Goal: Transaction & Acquisition: Purchase product/service

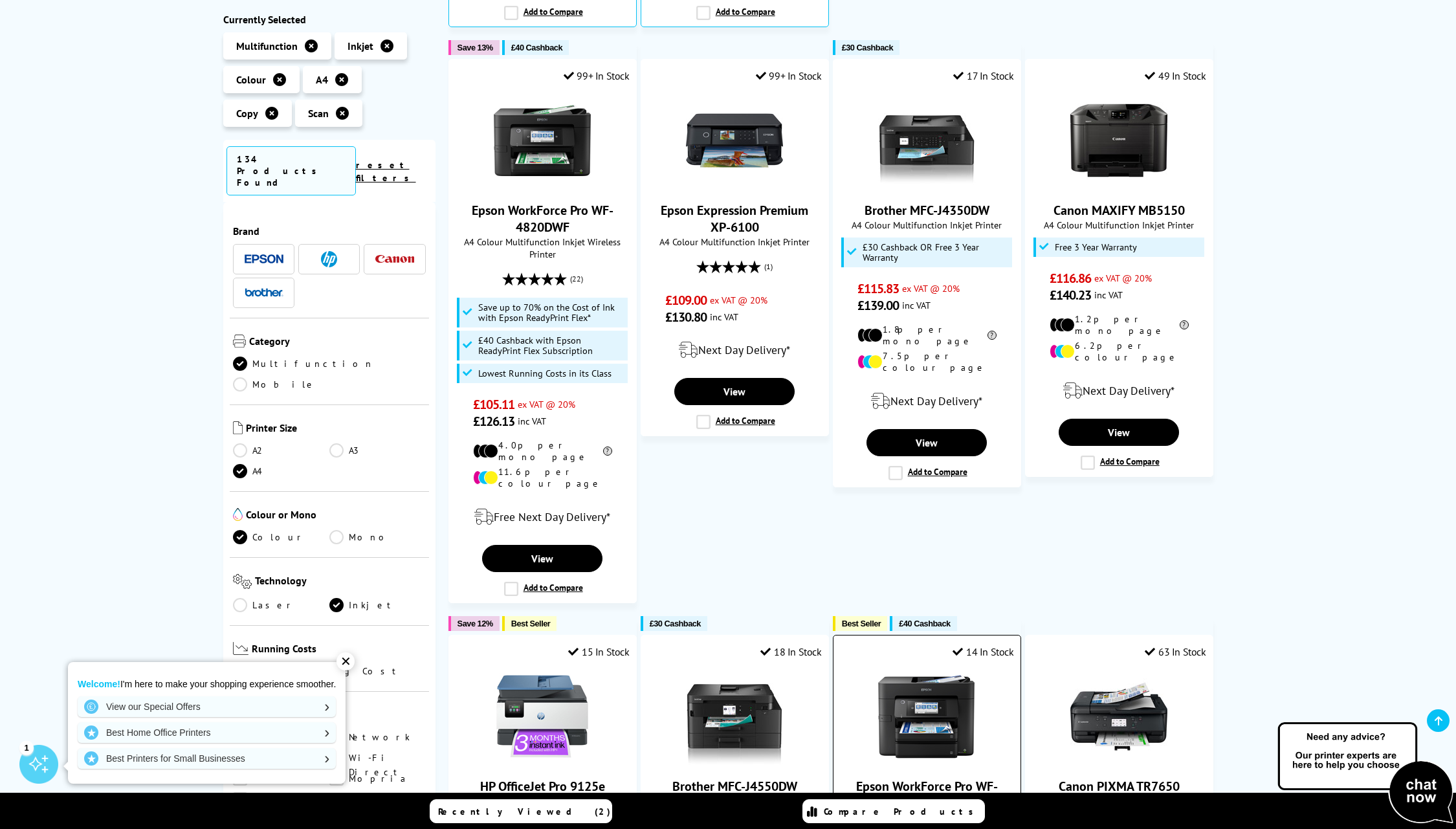
scroll to position [740, 0]
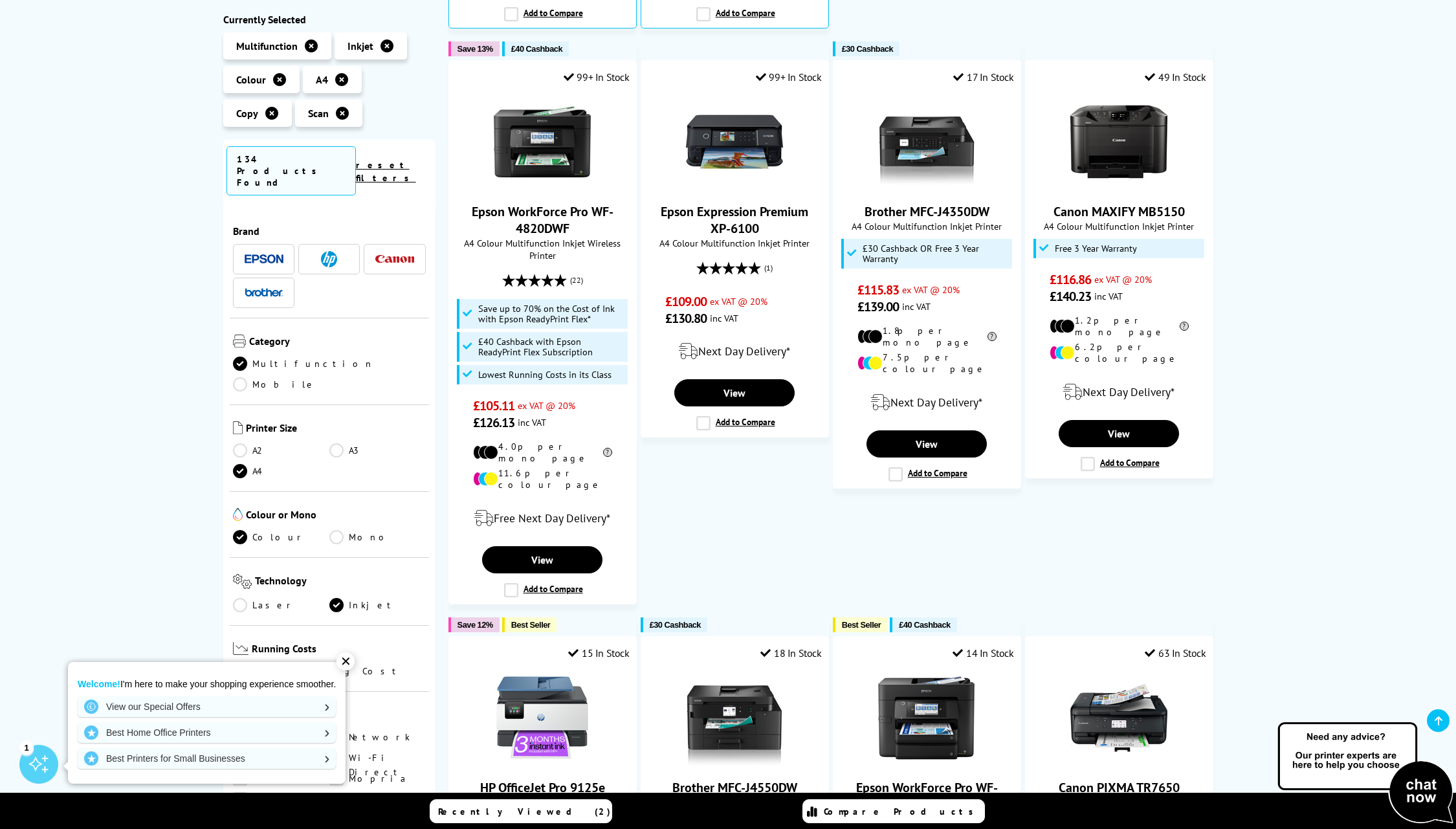
click at [398, 255] on img at bounding box center [394, 259] width 39 height 9
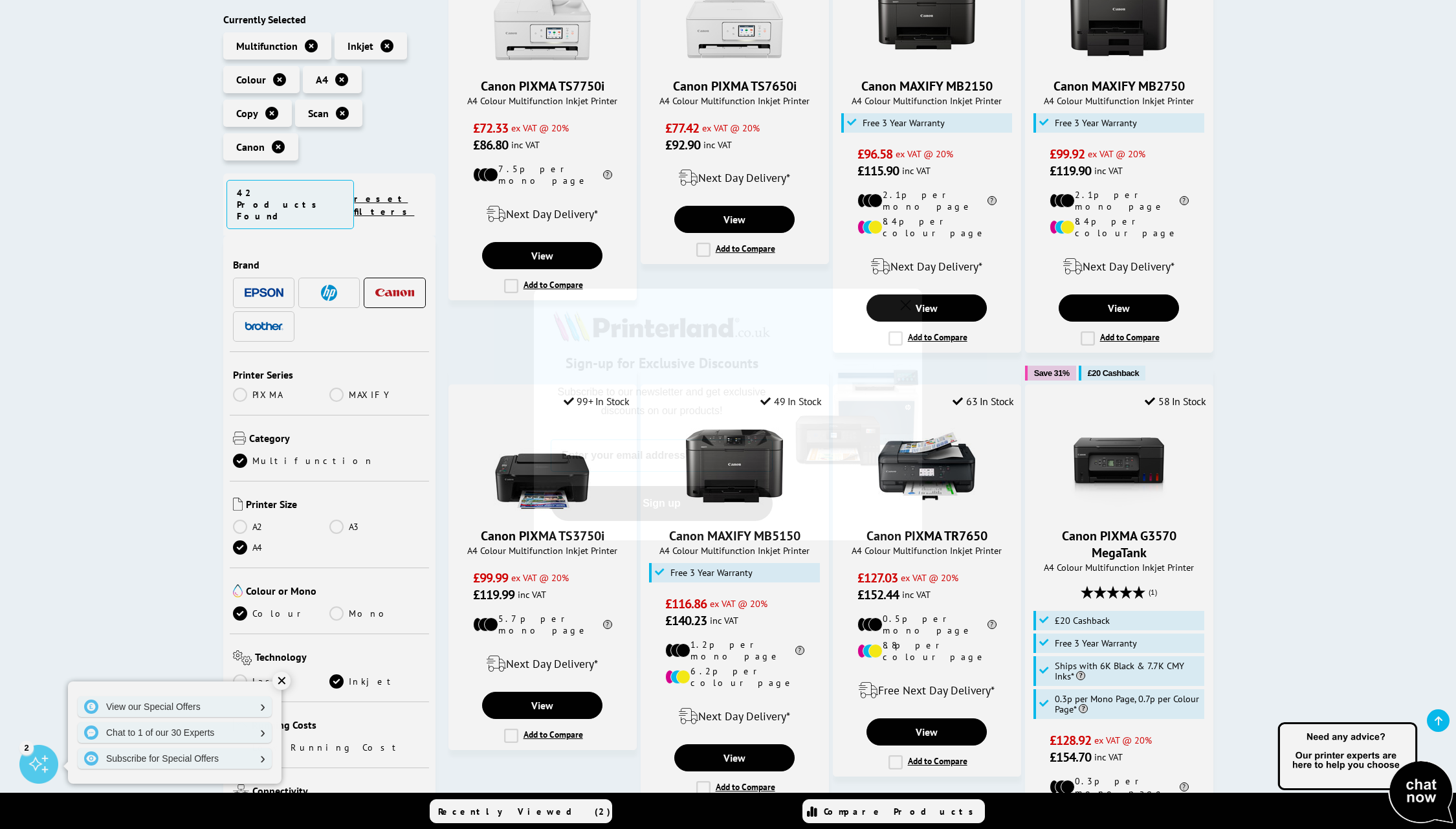
click at [905, 307] on icon "Close dialog" at bounding box center [906, 305] width 9 height 9
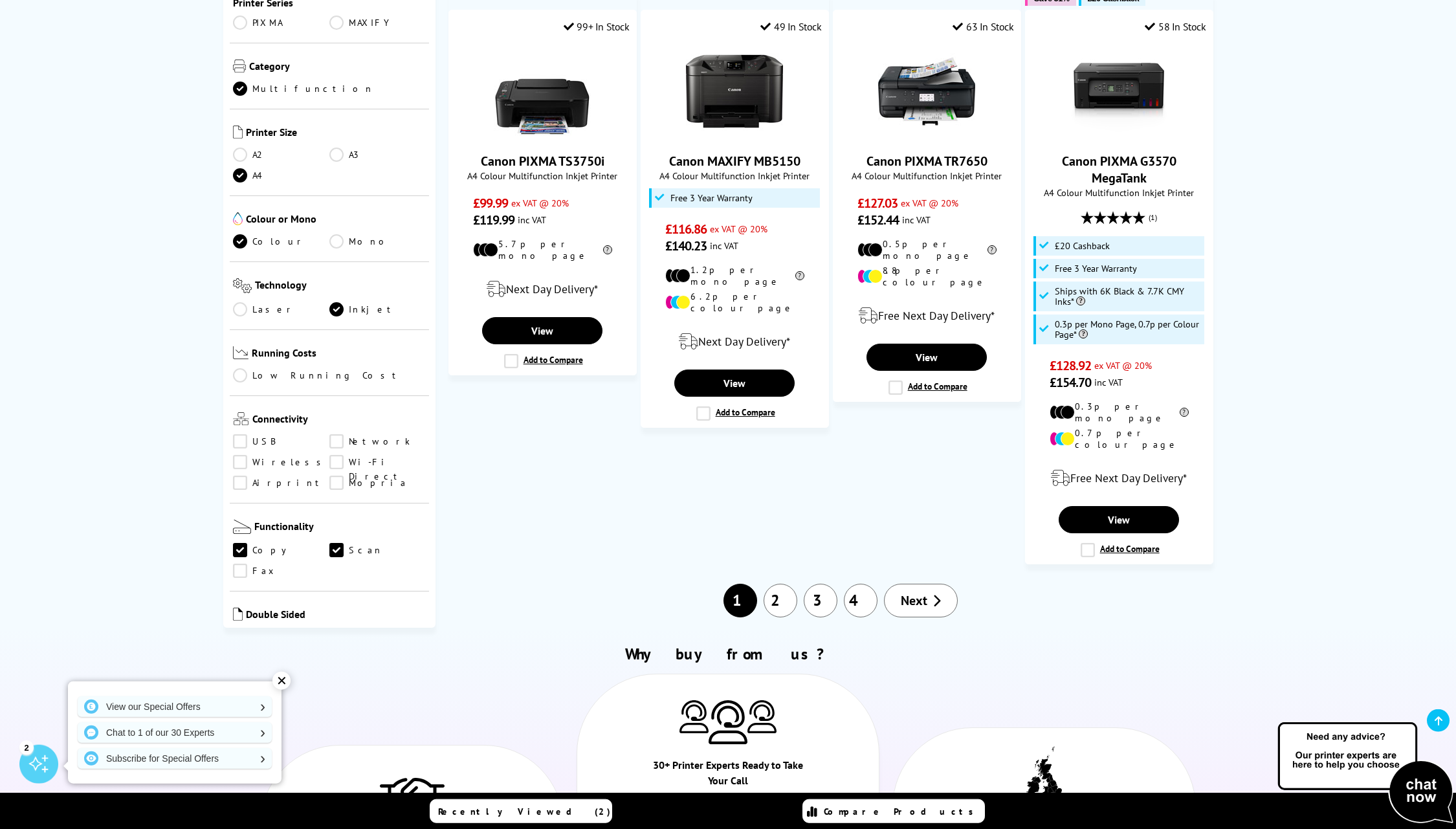
scroll to position [1010, 0]
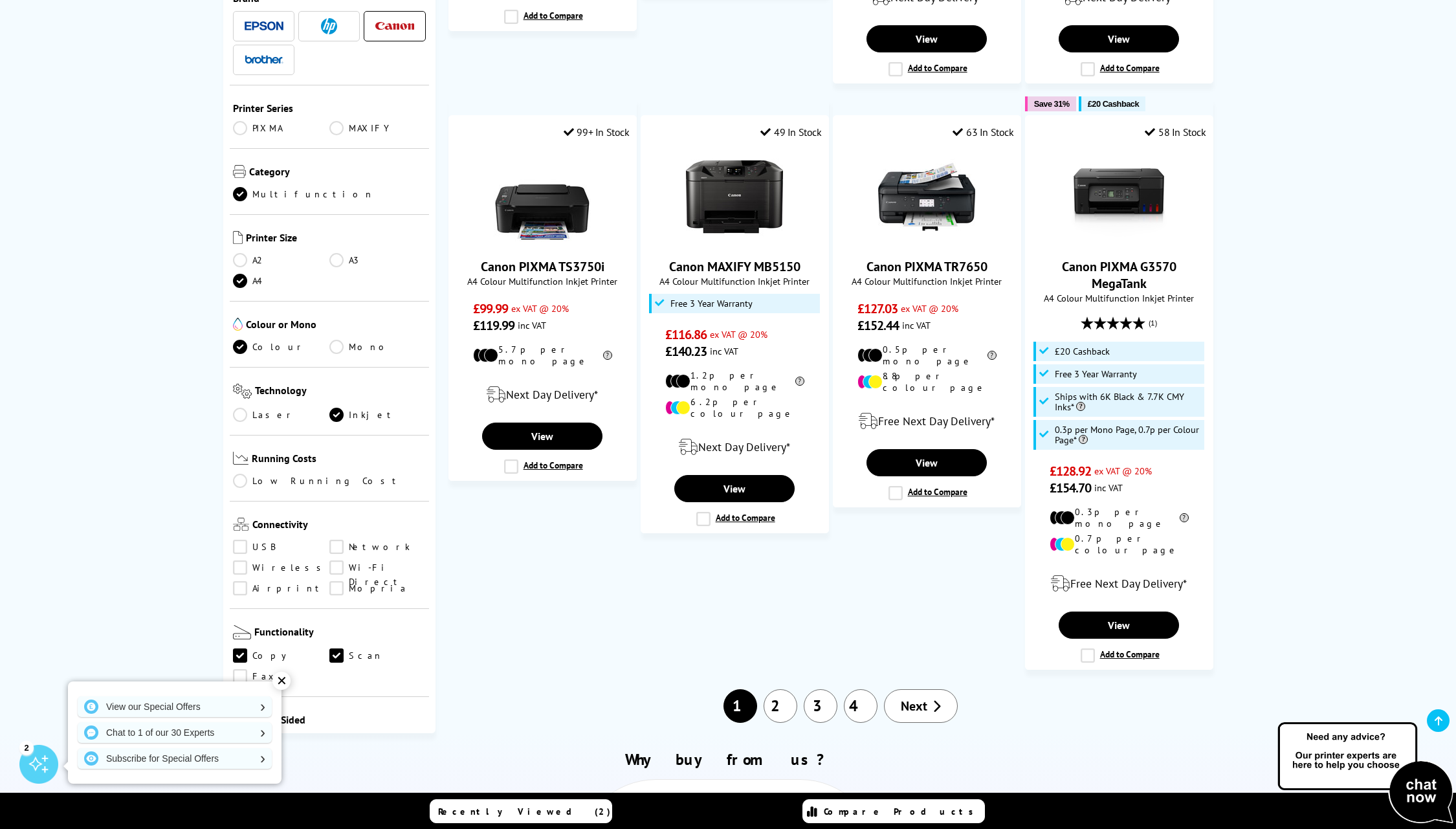
click at [241, 474] on link "Low Running Cost" at bounding box center [329, 481] width 193 height 14
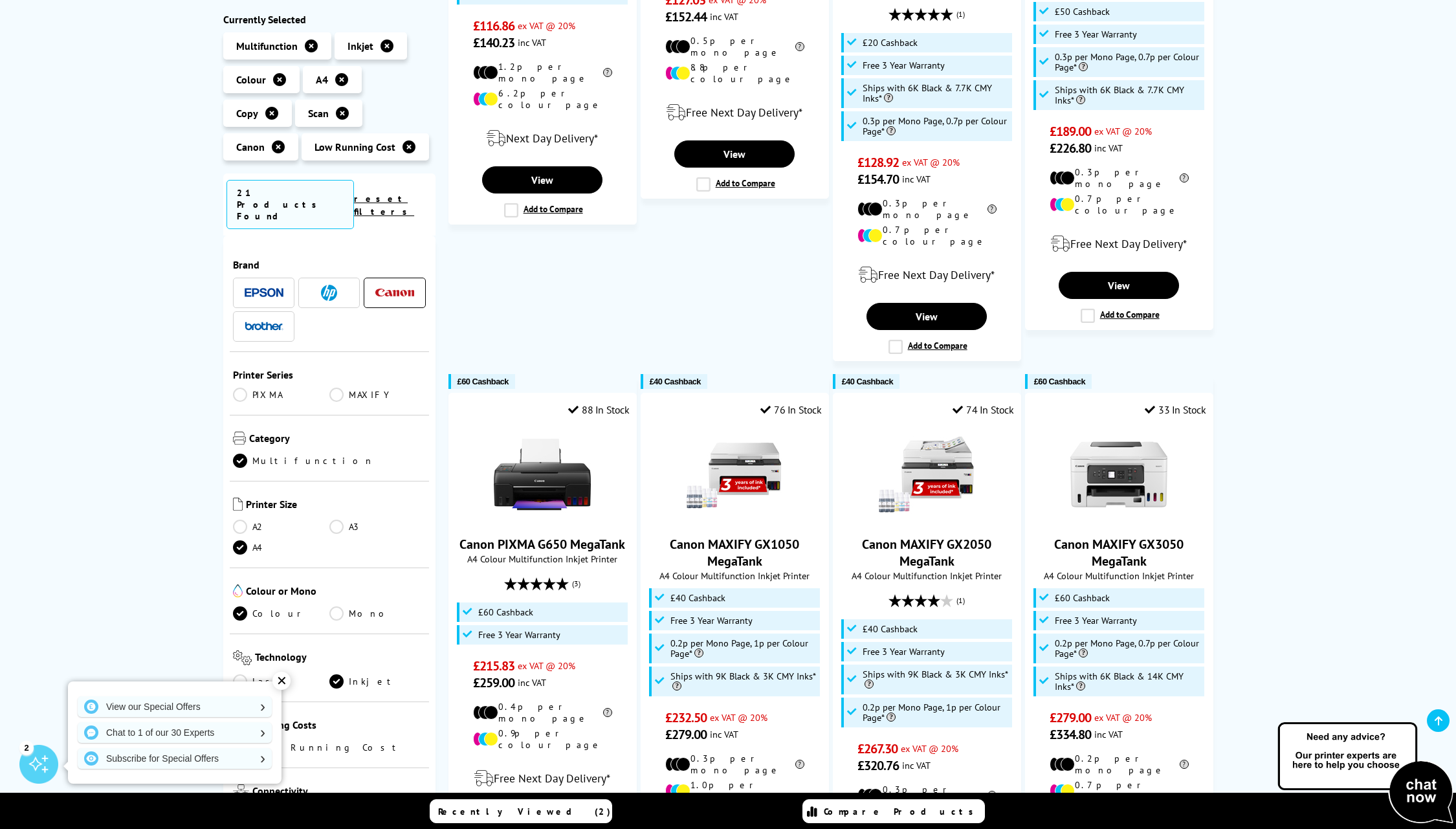
scroll to position [202, 0]
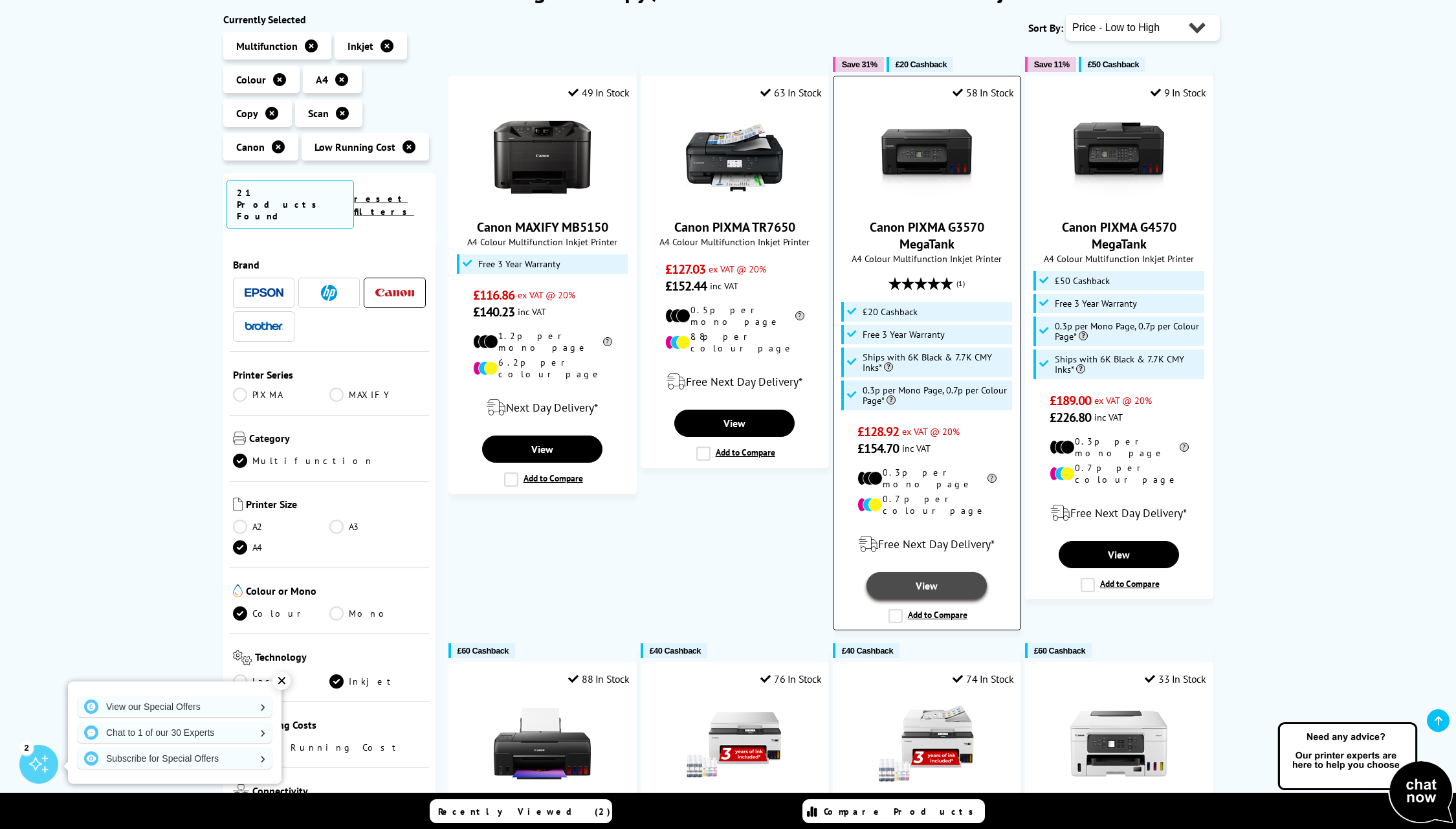
click at [926, 572] on link "View" at bounding box center [926, 585] width 120 height 27
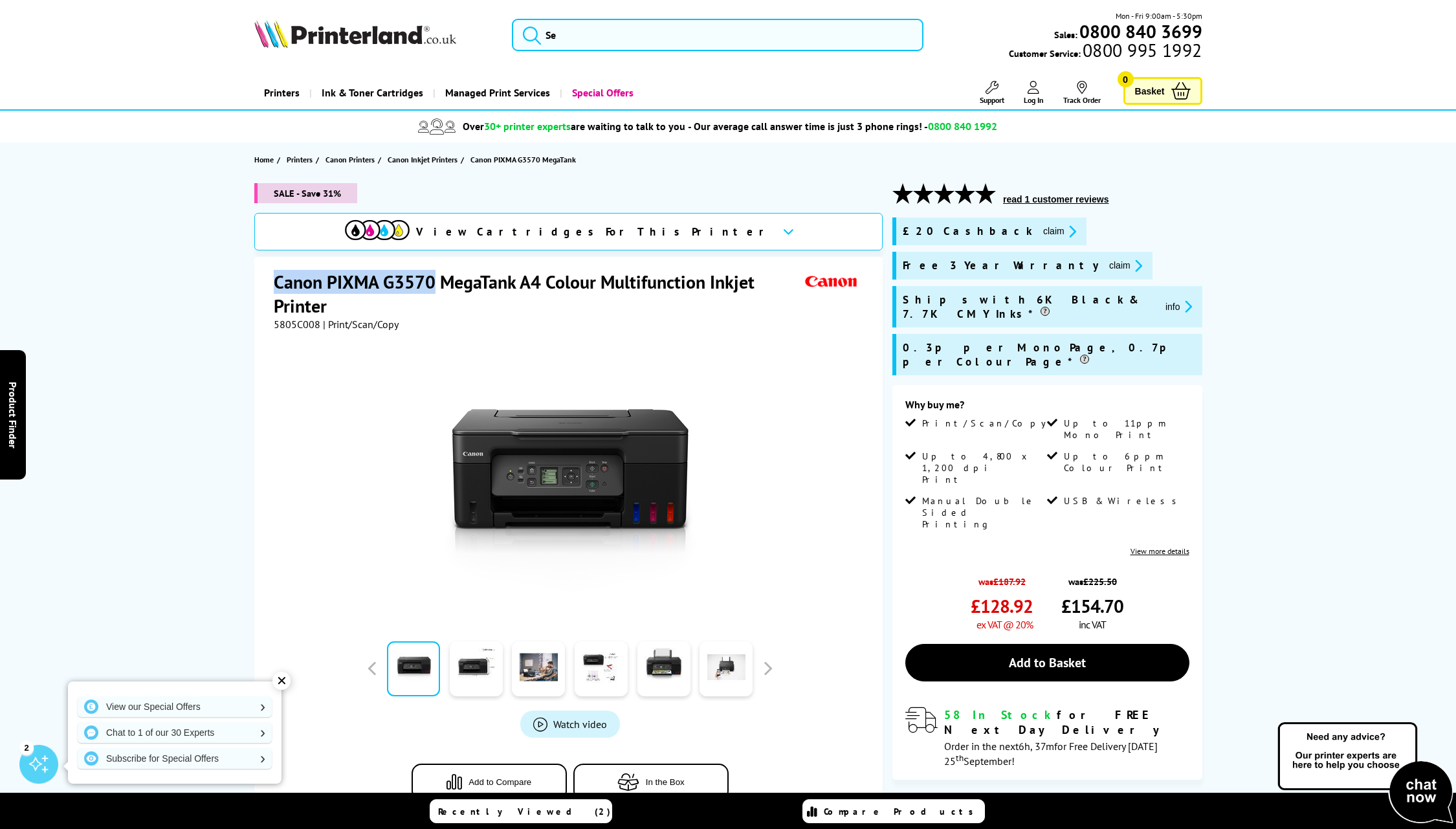
drag, startPoint x: 274, startPoint y: 281, endPoint x: 412, endPoint y: 282, distance: 138.0
click at [433, 279] on h1 "Canon PIXMA G3570 MegaTank A4 Colour Multifunction Inkjet Printer" at bounding box center [537, 294] width 528 height 48
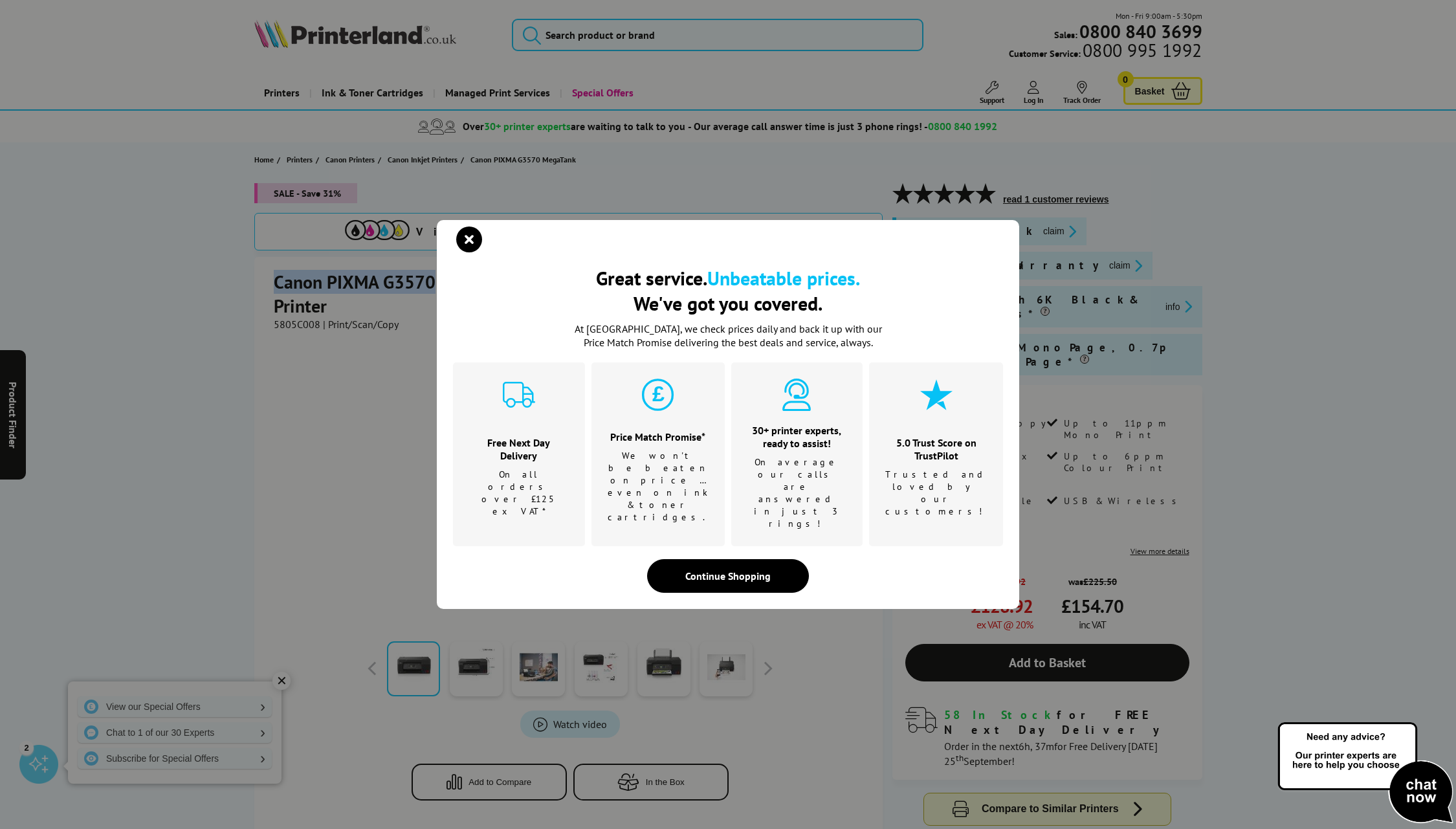
copy h1 "Canon PIXMA G3570"
click at [459, 252] on icon "close modal" at bounding box center [470, 240] width 26 height 26
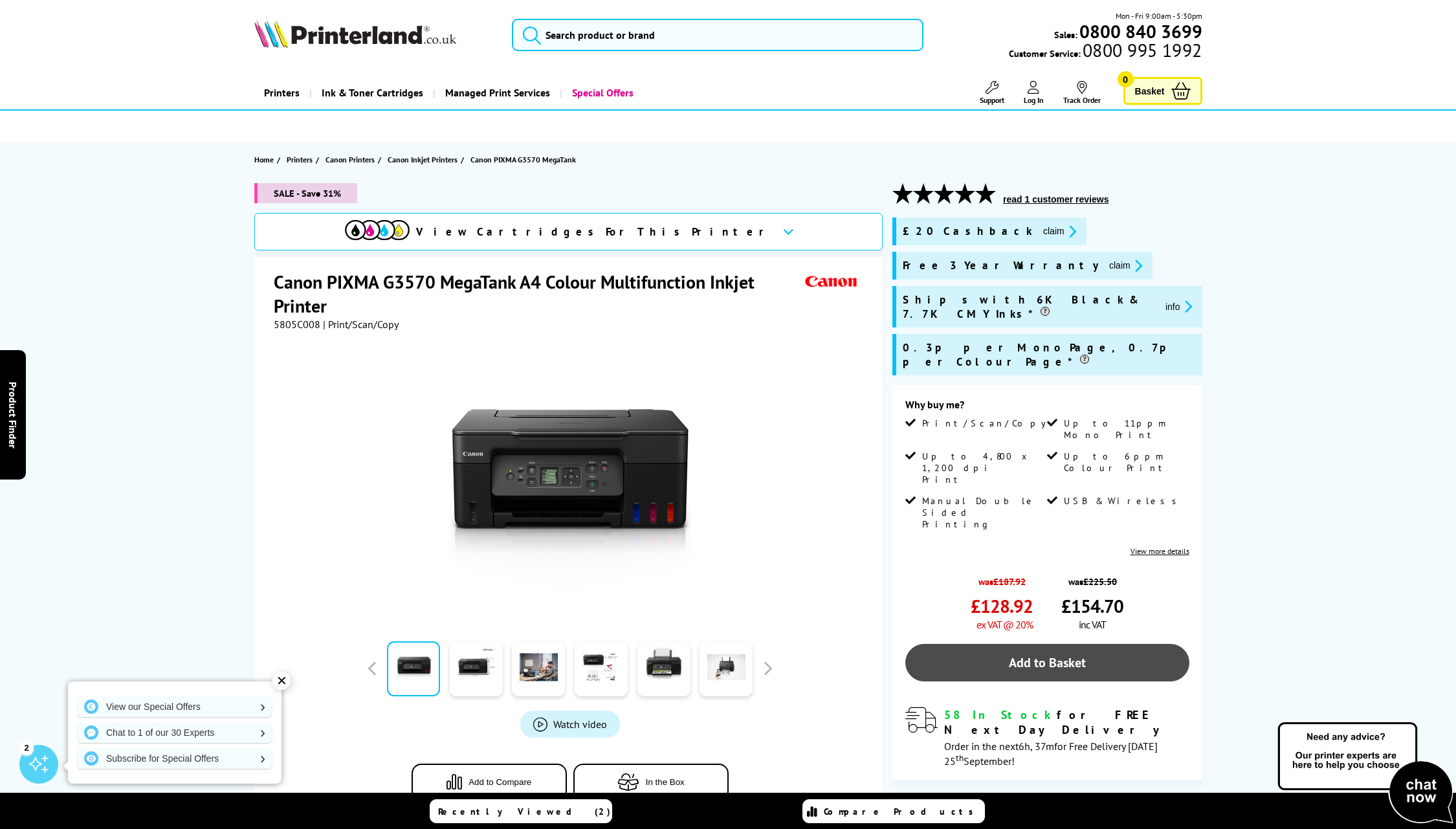
click at [1033, 644] on link "Add to Basket" at bounding box center [1047, 662] width 284 height 38
click at [1043, 644] on link "Add to Basket" at bounding box center [1047, 662] width 284 height 38
click at [1035, 644] on link "Add to Basket" at bounding box center [1047, 662] width 284 height 38
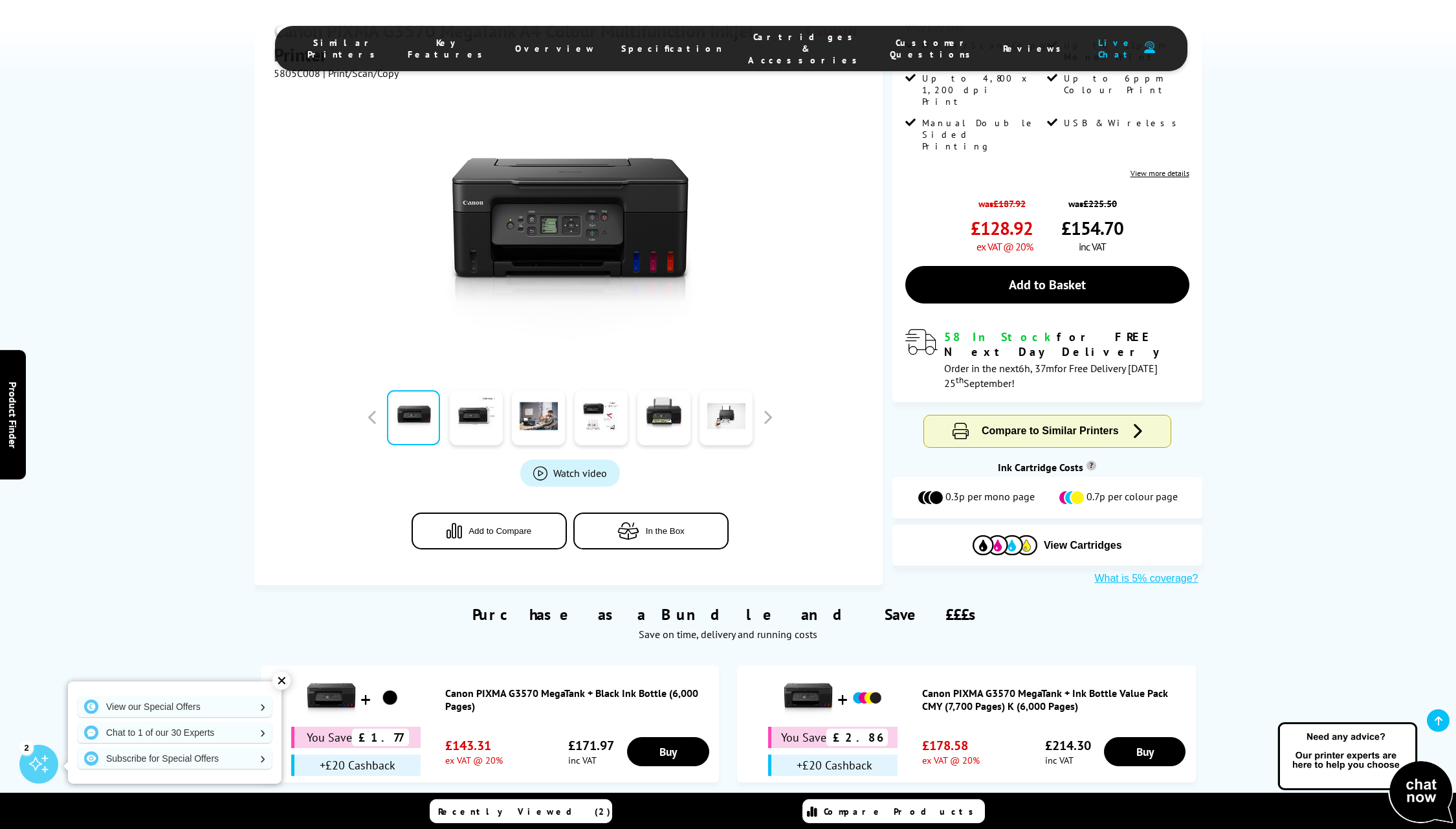
scroll to position [404, 0]
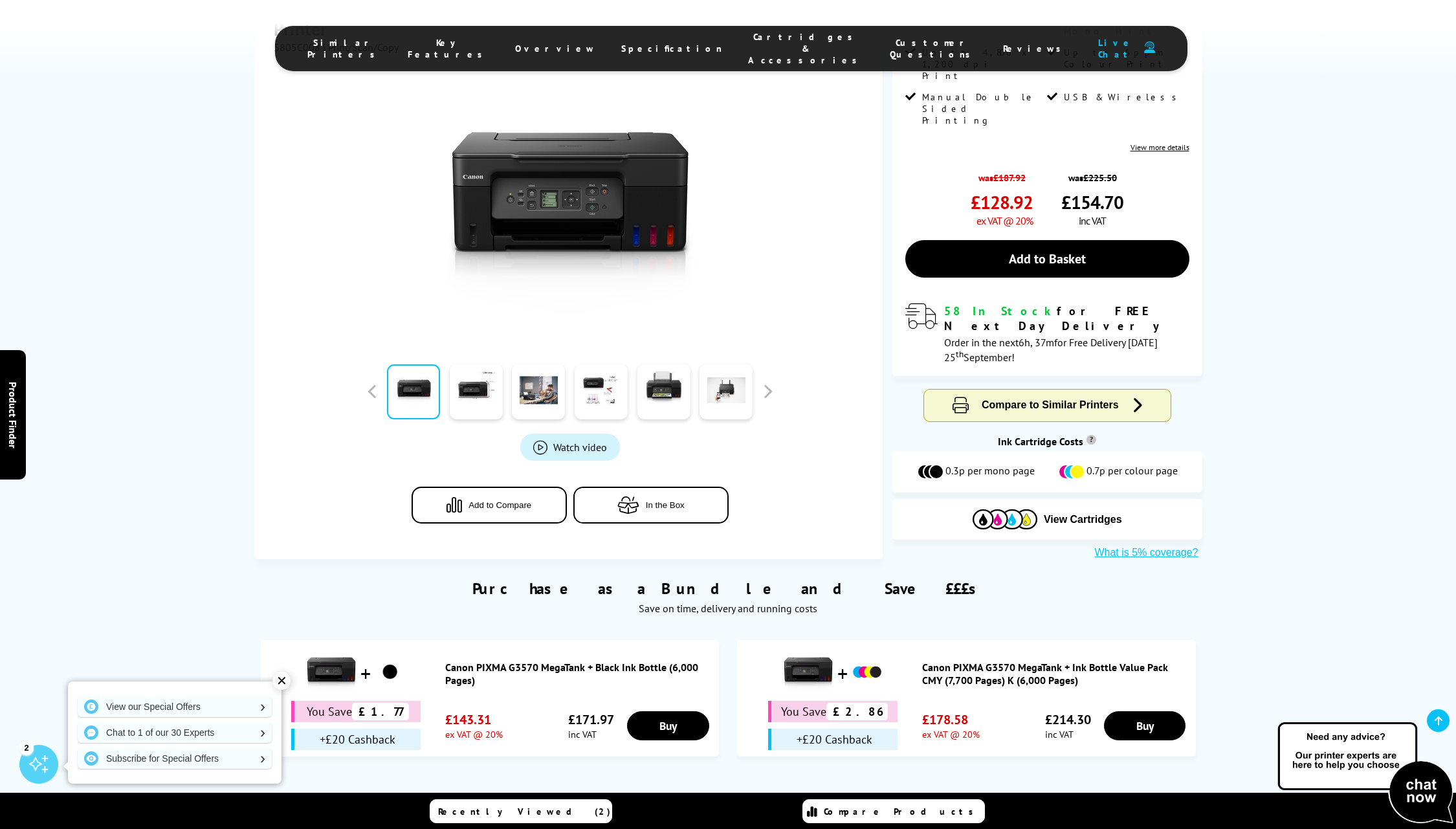
click at [330, 828] on span "Compare against similar printers" at bounding box center [728, 840] width 948 height 17
click at [281, 682] on div "✕" at bounding box center [281, 681] width 18 height 18
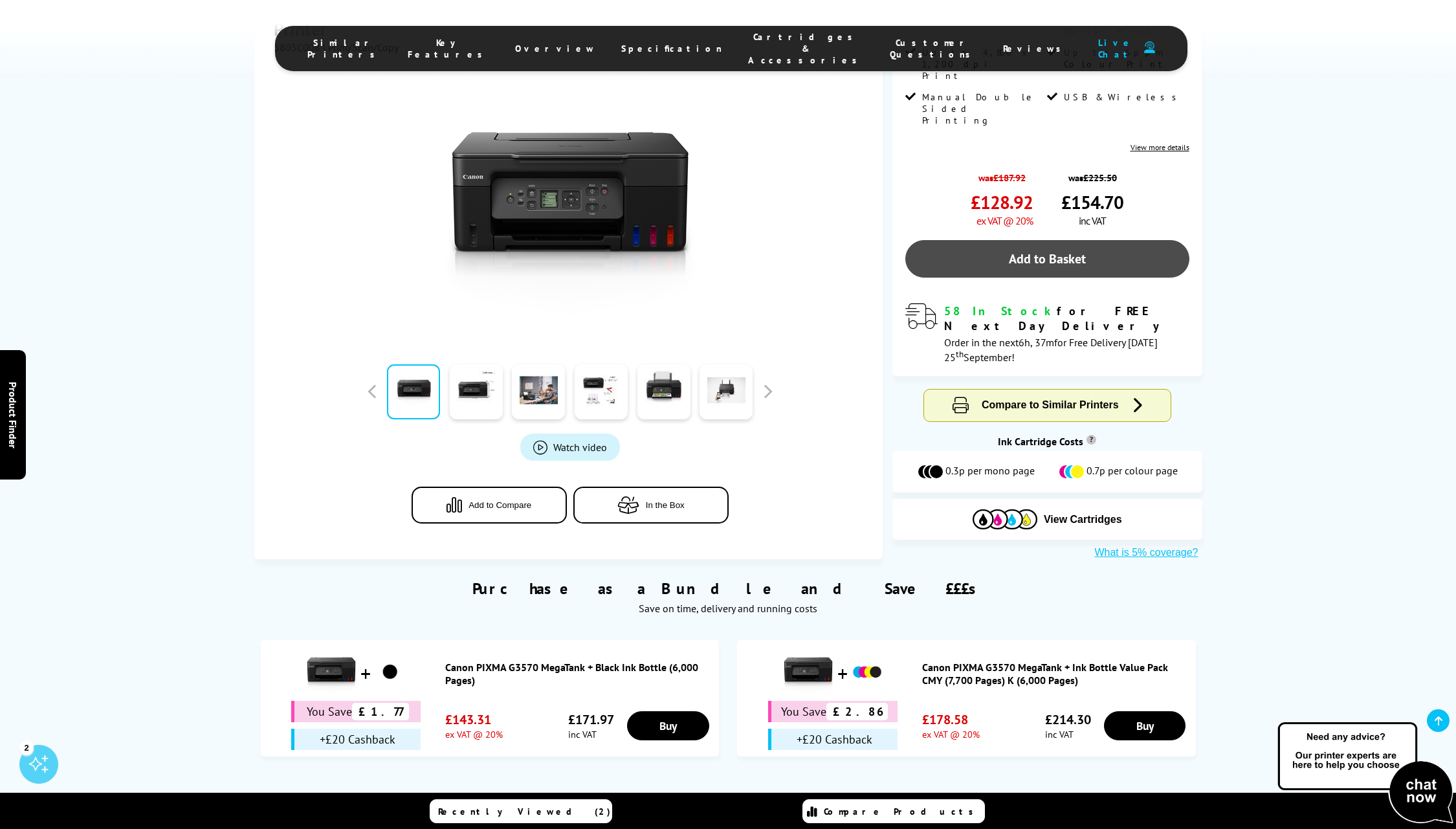
click at [1011, 240] on link "Add to Basket" at bounding box center [1047, 259] width 284 height 38
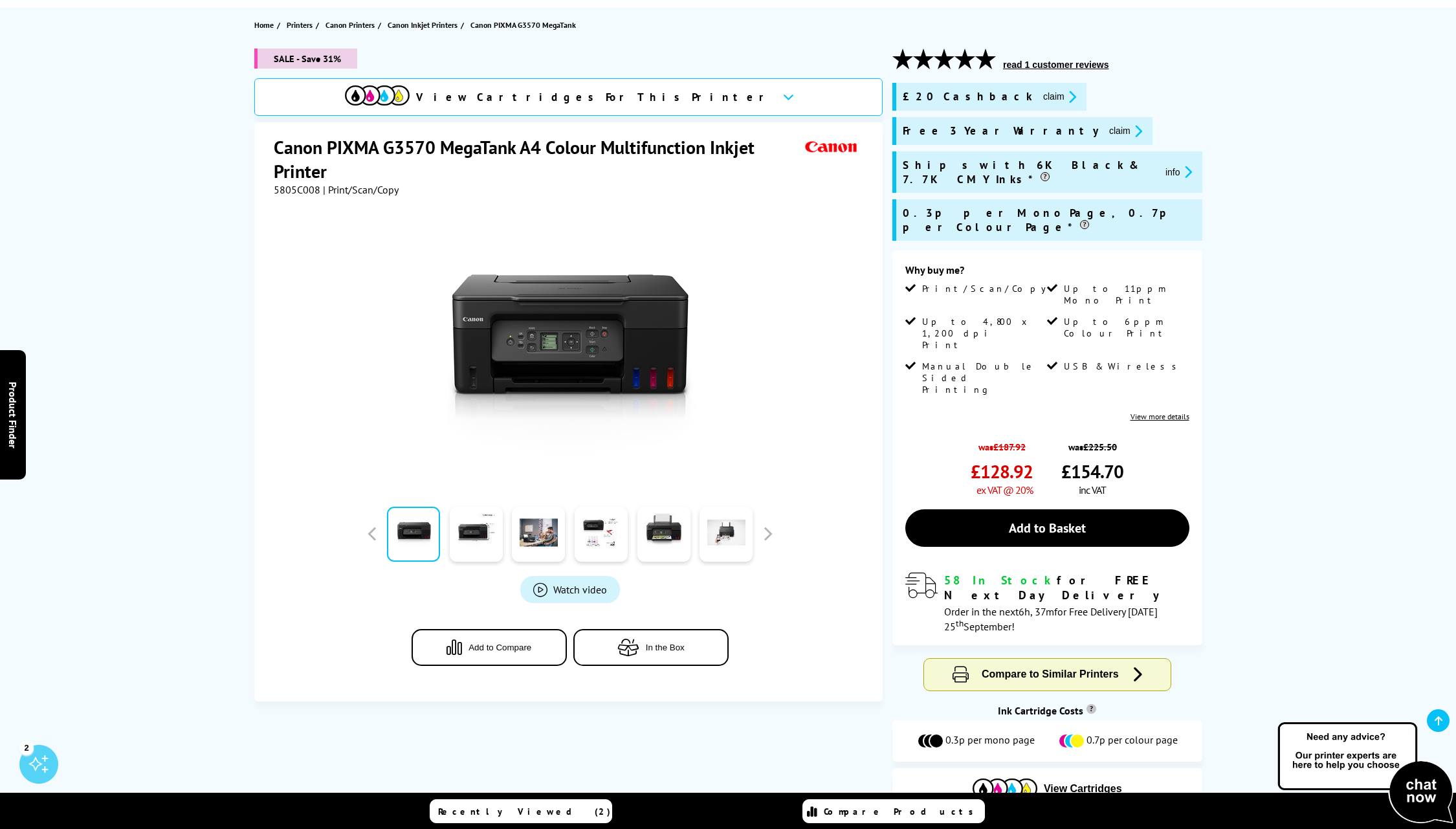
scroll to position [0, 0]
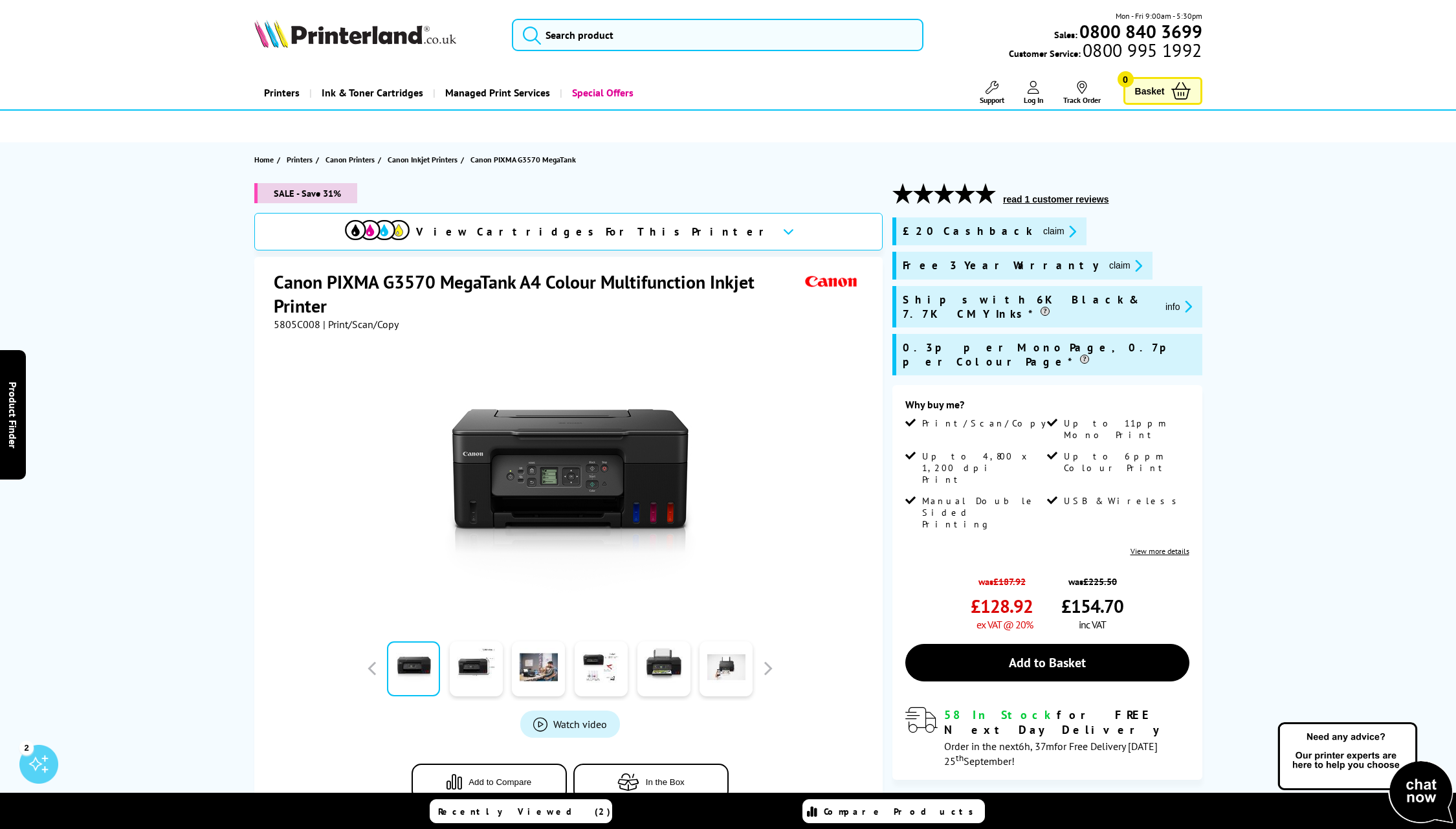
click at [1075, 804] on span "Compare to Similar Printers" at bounding box center [1050, 809] width 138 height 11
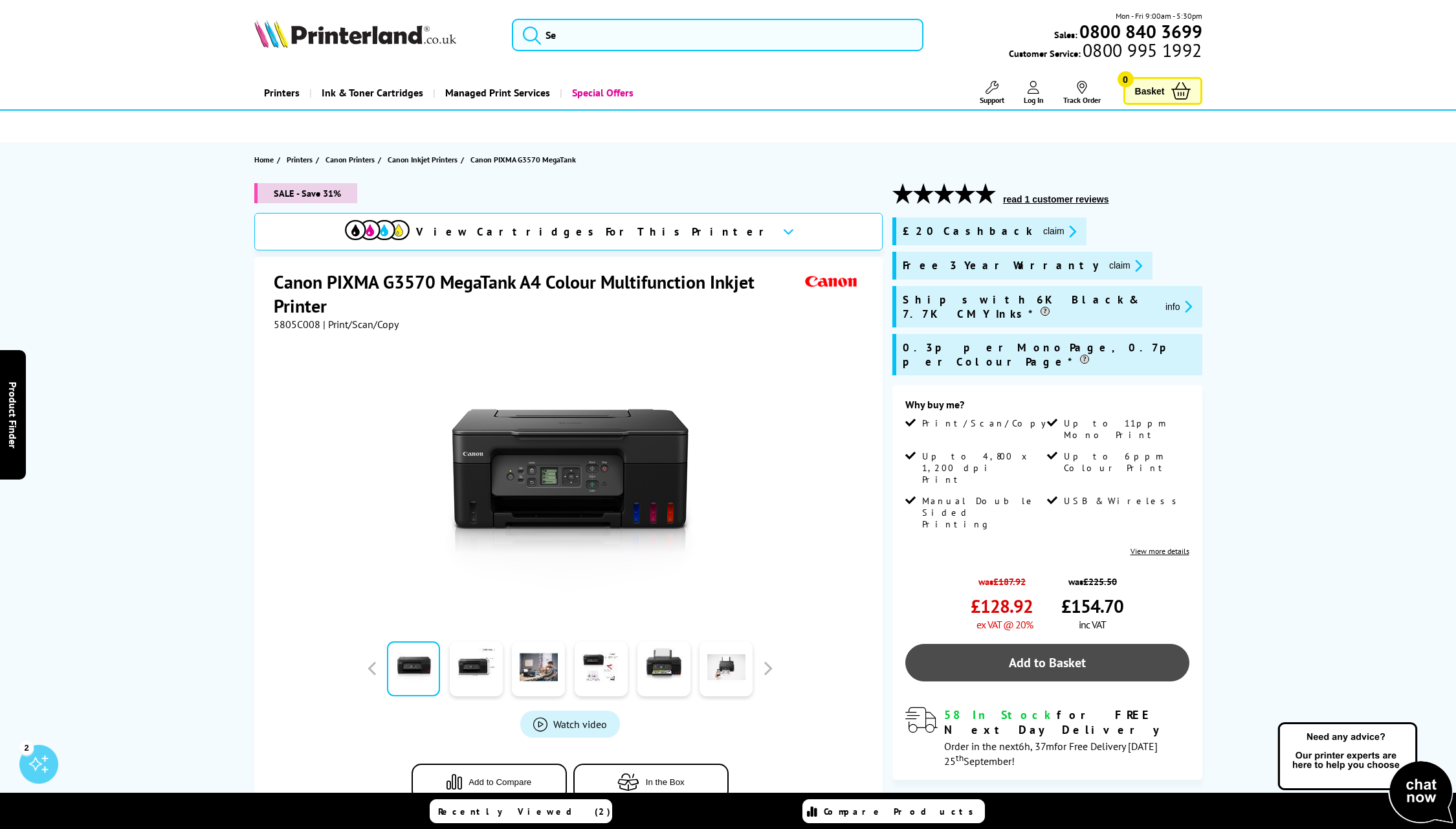
click at [1035, 644] on link "Add to Basket" at bounding box center [1047, 662] width 284 height 38
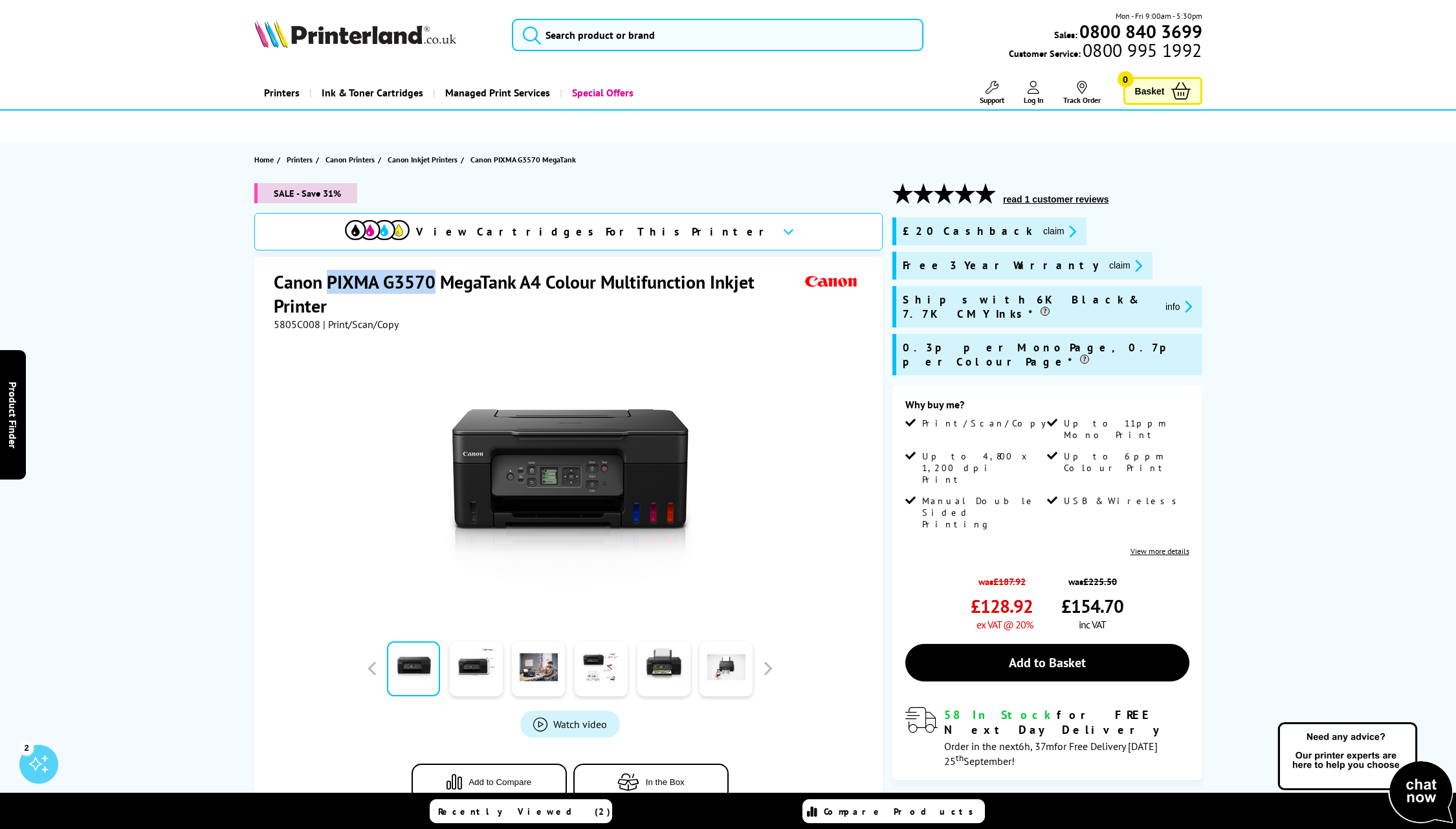
drag, startPoint x: 326, startPoint y: 280, endPoint x: 432, endPoint y: 280, distance: 106.0
click at [432, 280] on h1 "Canon PIXMA G3570 MegaTank A4 Colour Multifunction Inkjet Printer" at bounding box center [537, 294] width 528 height 48
copy h1 "PIXMA G3570"
